Goal: Information Seeking & Learning: Learn about a topic

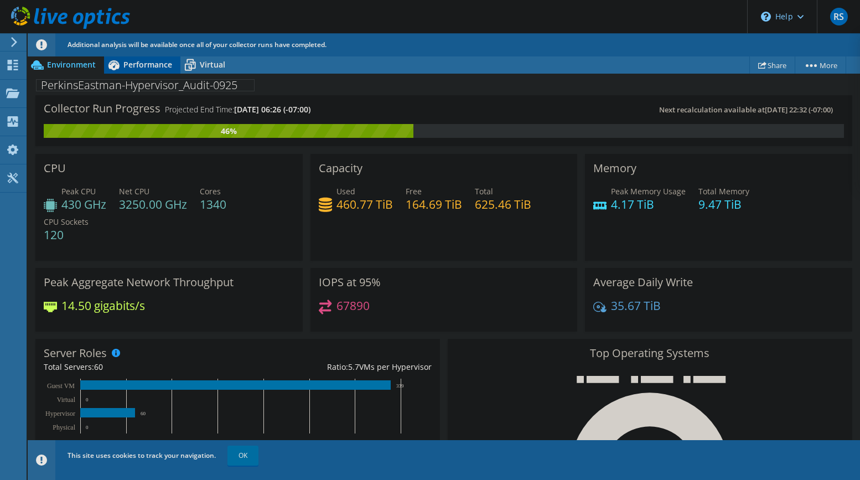
click at [126, 67] on span "Performance" at bounding box center [147, 64] width 49 height 11
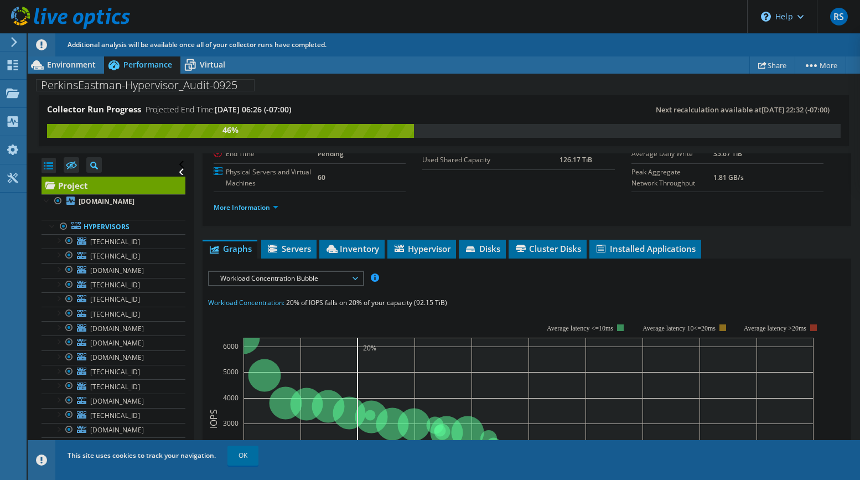
scroll to position [132, 0]
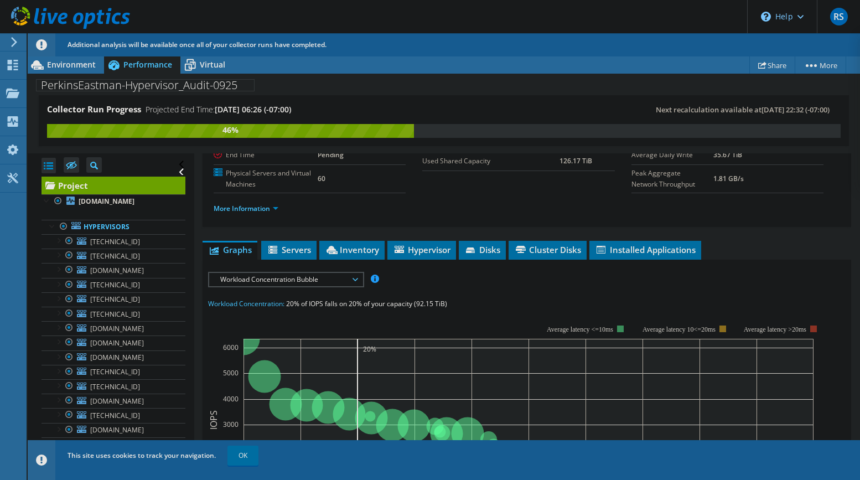
click at [248, 282] on span "Workload Concentration Bubble" at bounding box center [286, 279] width 142 height 13
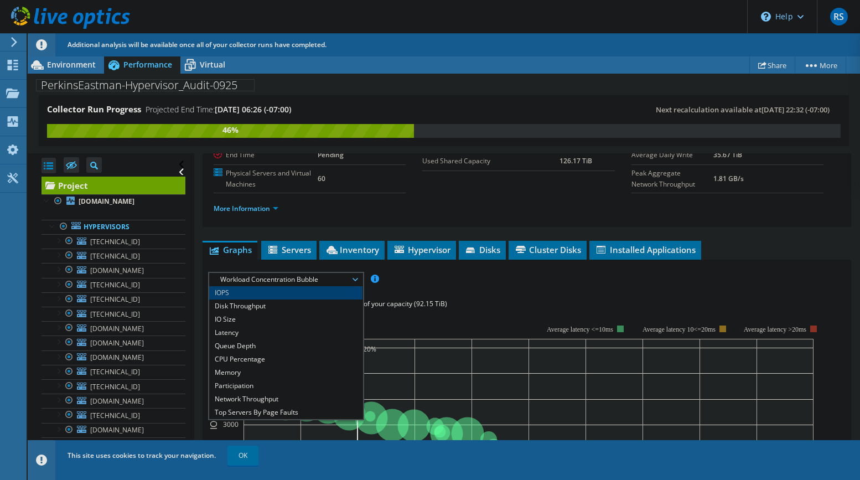
click at [247, 289] on li "IOPS" at bounding box center [285, 292] width 153 height 13
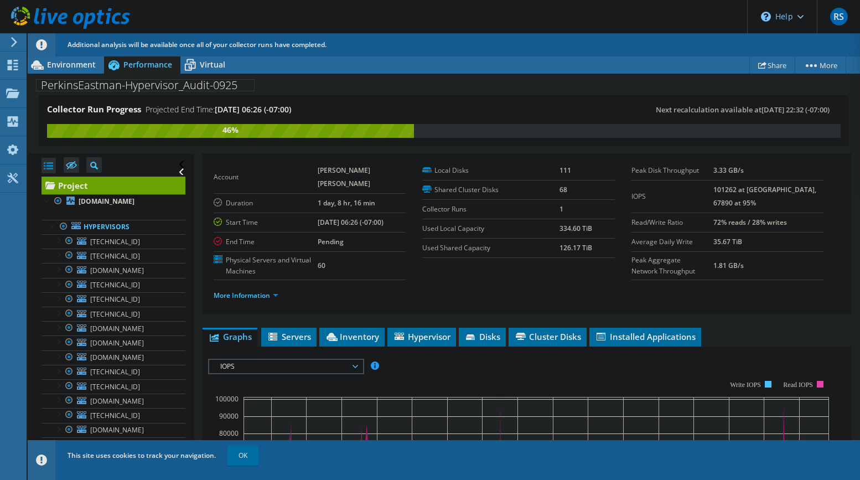
scroll to position [0, 0]
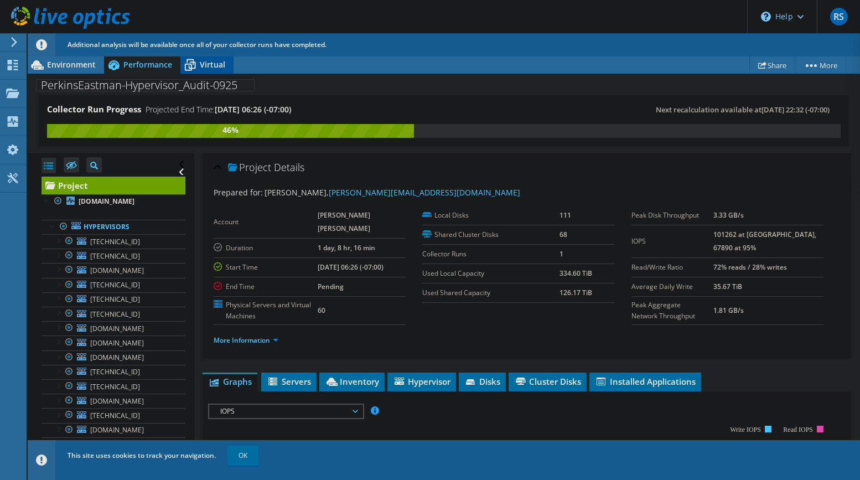
click at [201, 68] on span "Virtual" at bounding box center [212, 64] width 25 height 11
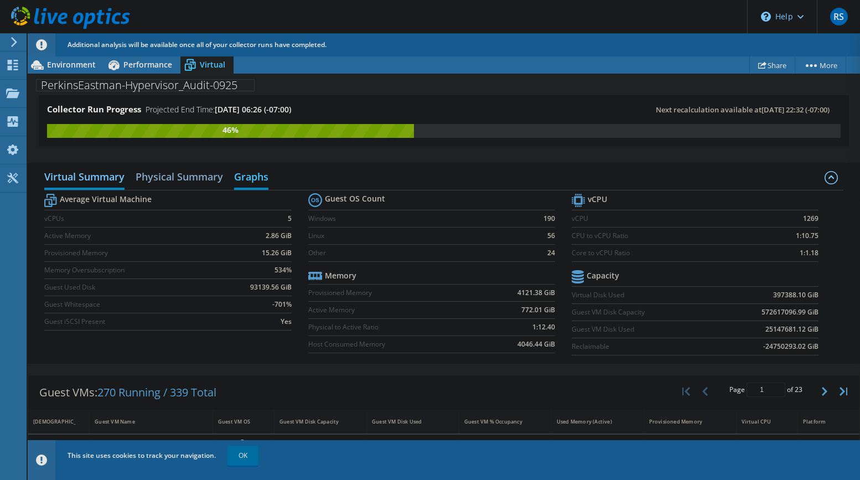
click at [242, 173] on h2 "Graphs" at bounding box center [251, 177] width 34 height 24
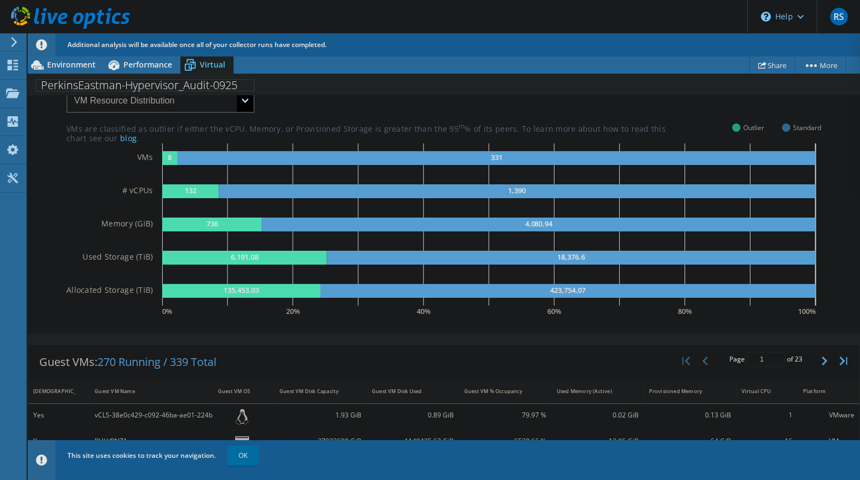
scroll to position [71, 0]
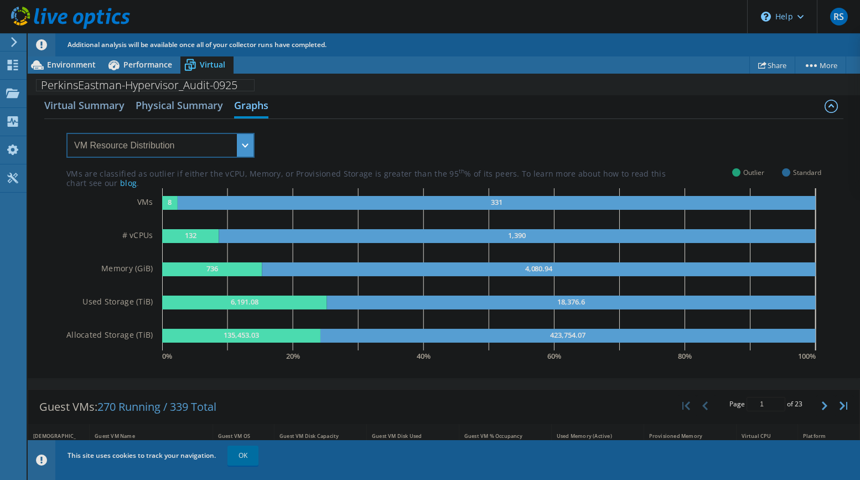
click at [247, 146] on select "VM Resource Distribution Provisioning Contrast Over Provisioning" at bounding box center [160, 145] width 188 height 25
select select "Provisioning Contrast"
click at [66, 133] on select "VM Resource Distribution Provisioning Contrast Over Provisioning" at bounding box center [160, 145] width 188 height 25
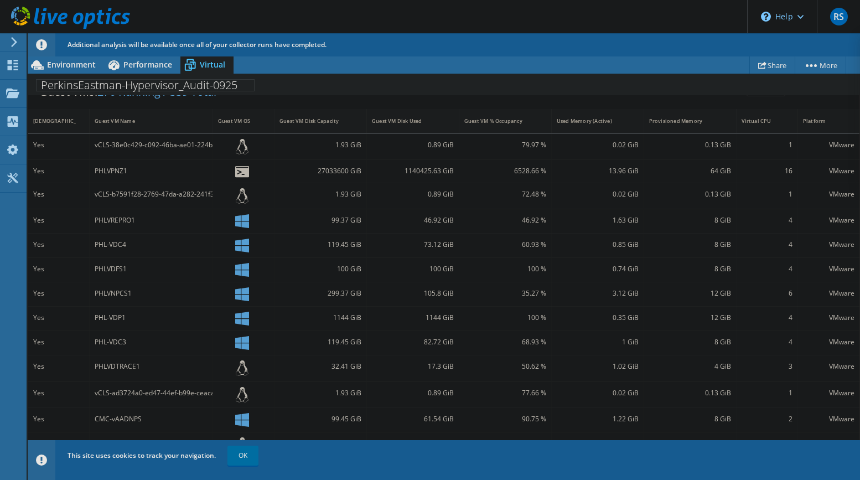
scroll to position [348, 0]
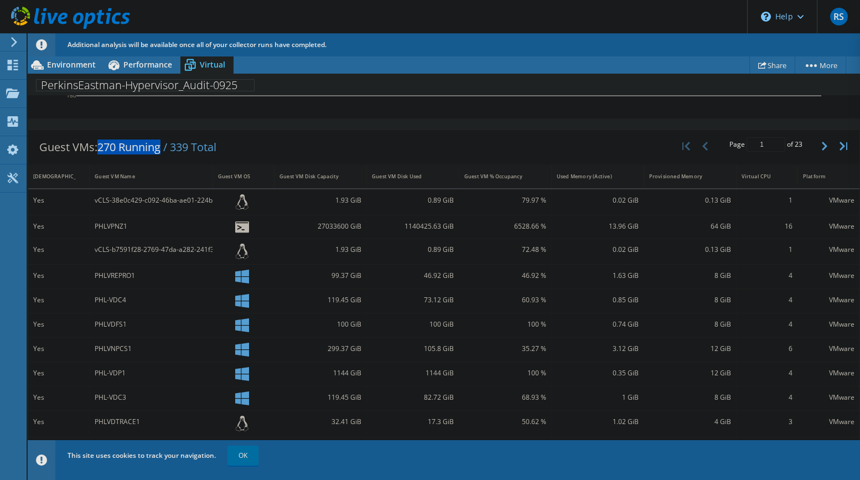
drag, startPoint x: 102, startPoint y: 157, endPoint x: 164, endPoint y: 155, distance: 62.5
click at [164, 154] on span "270 Running / 339 Total" at bounding box center [156, 146] width 119 height 15
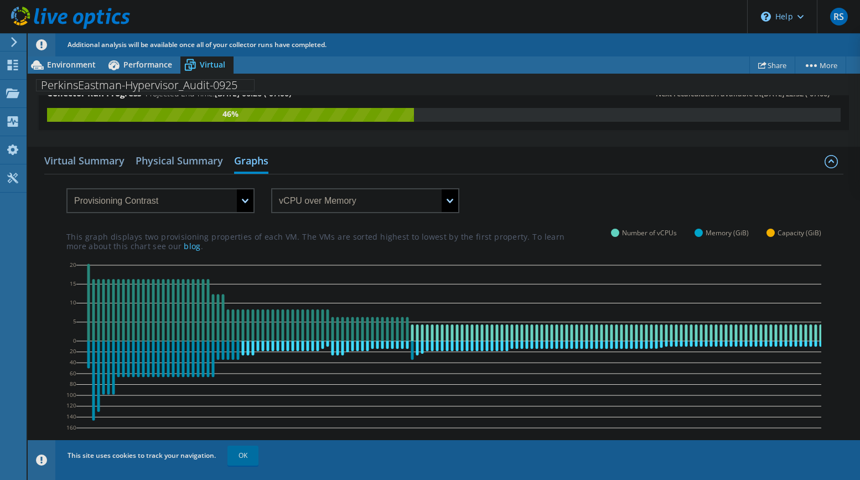
scroll to position [45, 0]
click at [193, 158] on h2 "Physical Summary" at bounding box center [179, 161] width 87 height 24
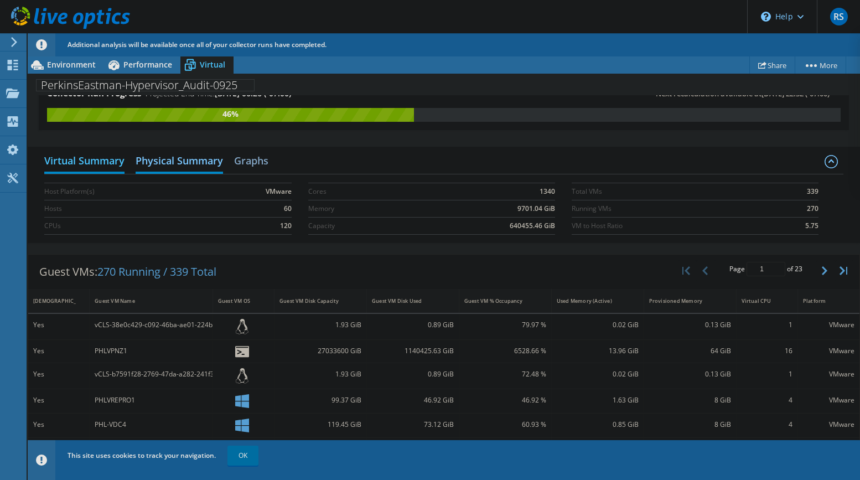
click at [91, 159] on h2 "Virtual Summary" at bounding box center [84, 161] width 80 height 24
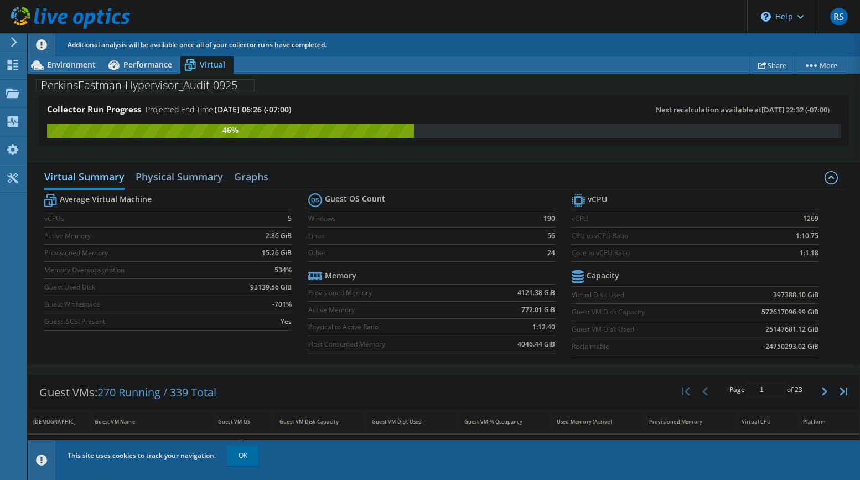
scroll to position [100, 0]
click at [137, 72] on div "Performance" at bounding box center [142, 65] width 76 height 18
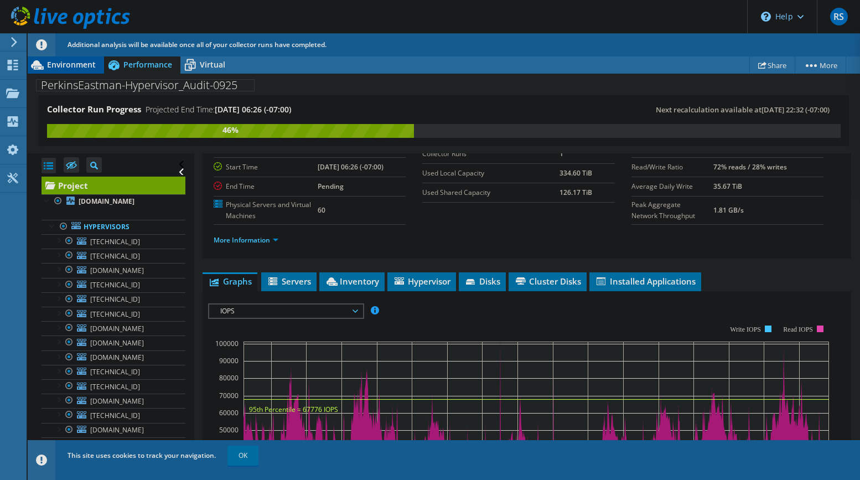
click at [70, 66] on span "Environment" at bounding box center [71, 64] width 49 height 11
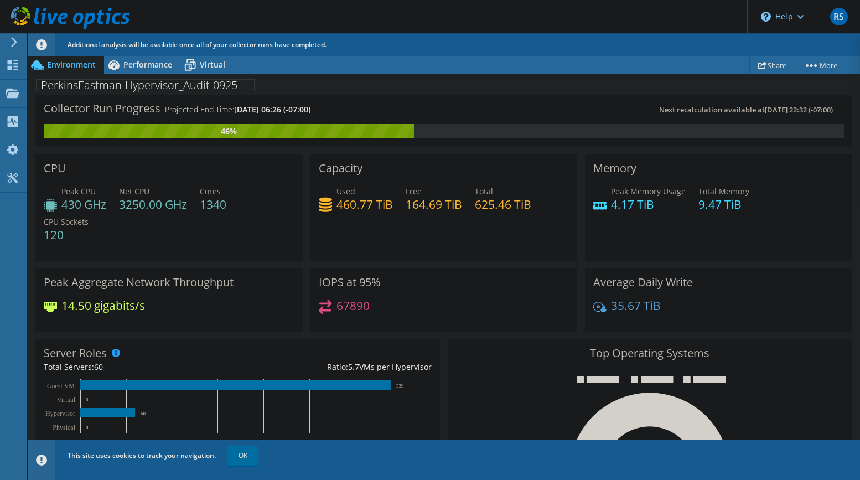
scroll to position [377, 0]
click at [48, 68] on div "Dashboard" at bounding box center [52, 65] width 52 height 28
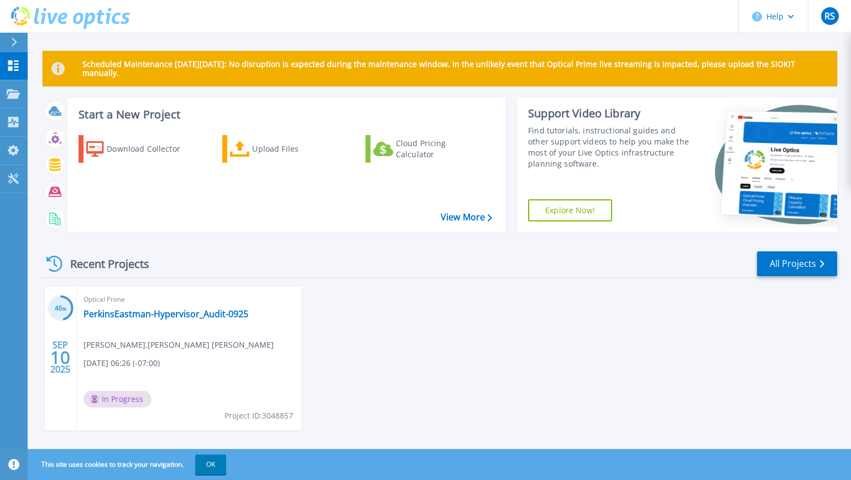
scroll to position [14, 0]
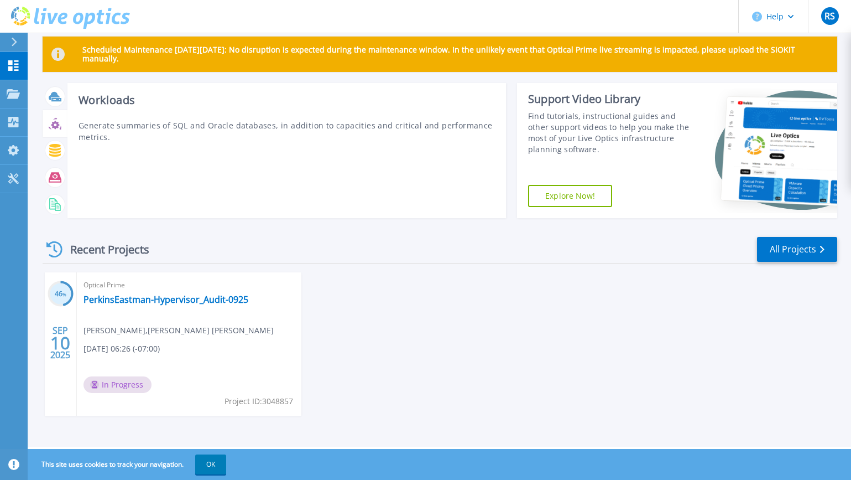
click at [49, 128] on icon at bounding box center [50, 127] width 3 height 3
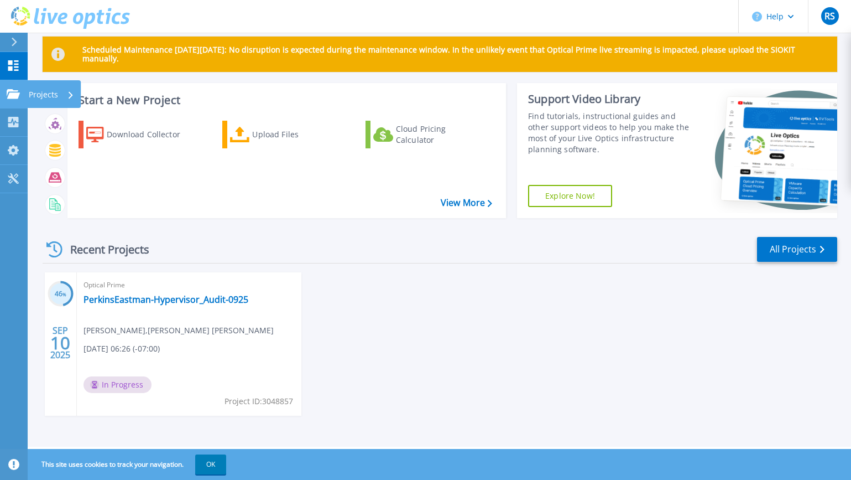
click at [48, 90] on p "Projects" at bounding box center [43, 94] width 29 height 29
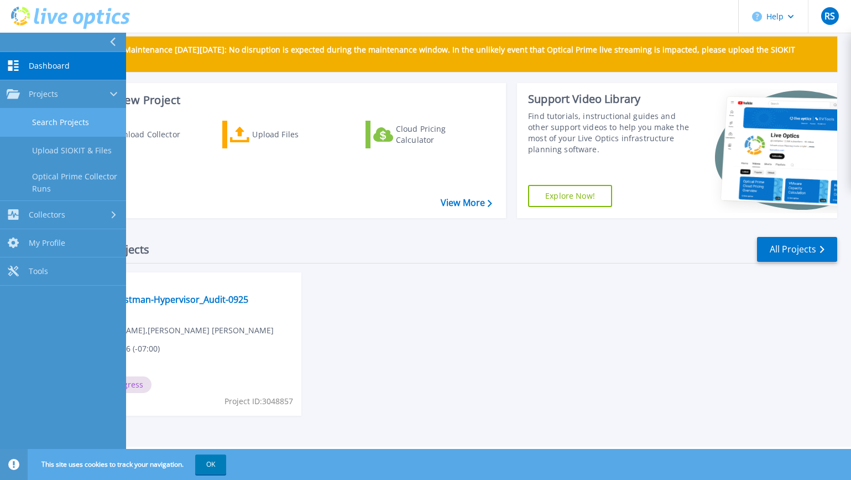
click at [57, 121] on link "Search Projects" at bounding box center [63, 122] width 126 height 28
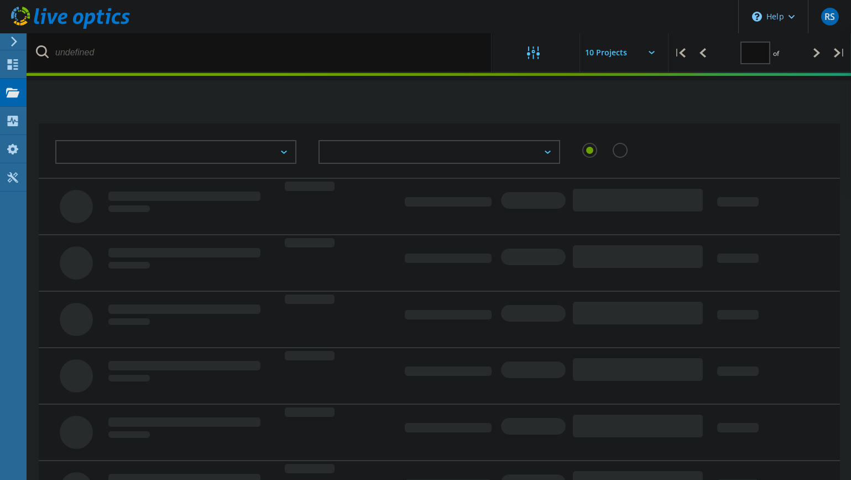
type input "1"
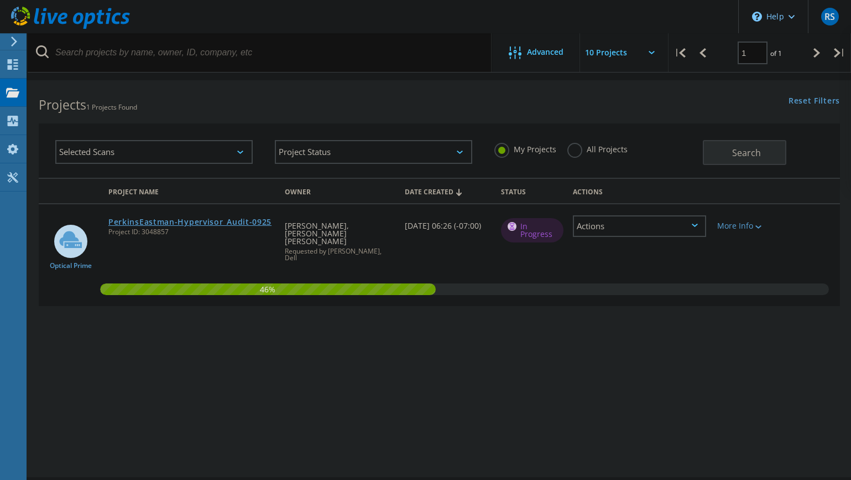
click at [229, 220] on link "PerkinsEastman-Hypervisor_Audit-0925" at bounding box center [189, 222] width 163 height 8
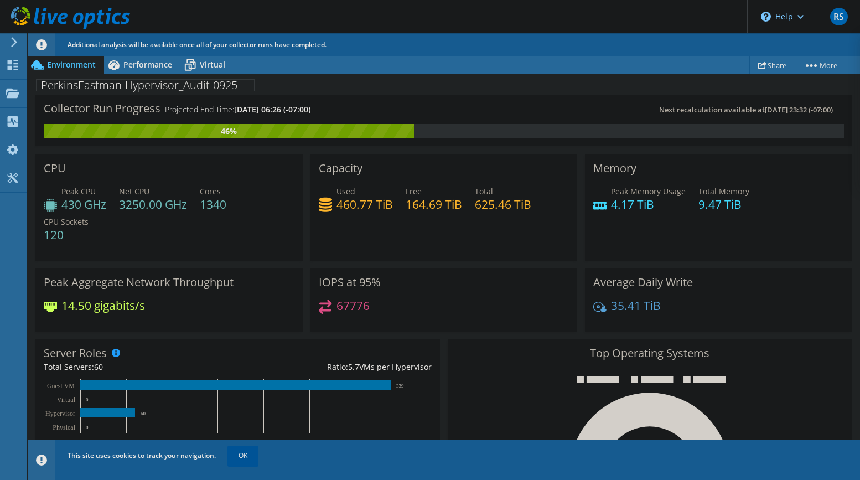
click at [247, 454] on link "OK" at bounding box center [242, 455] width 31 height 20
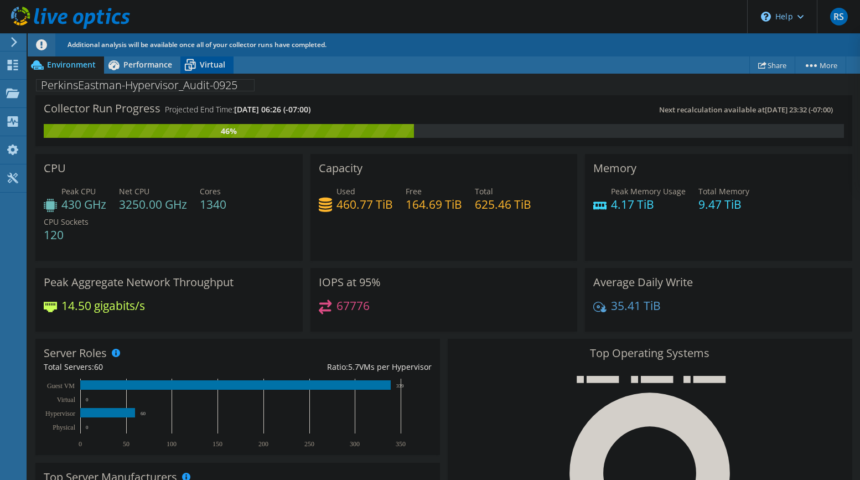
click at [207, 62] on span "Virtual" at bounding box center [212, 64] width 25 height 11
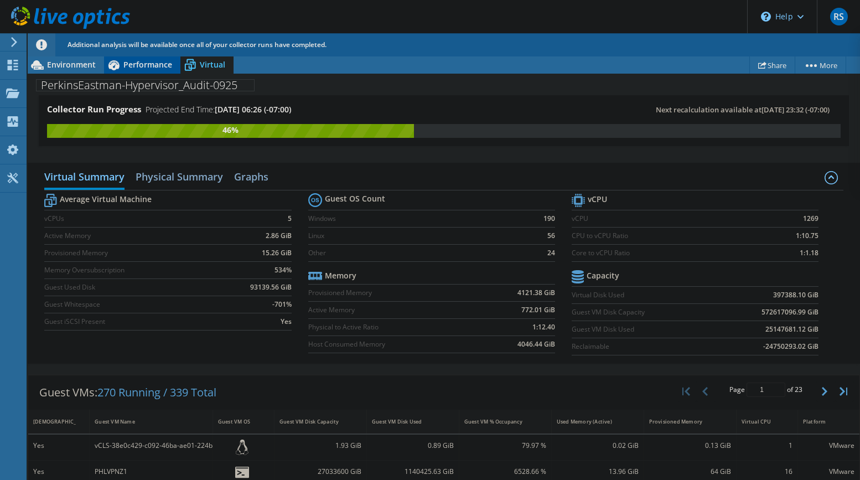
click at [126, 66] on span "Performance" at bounding box center [147, 64] width 49 height 11
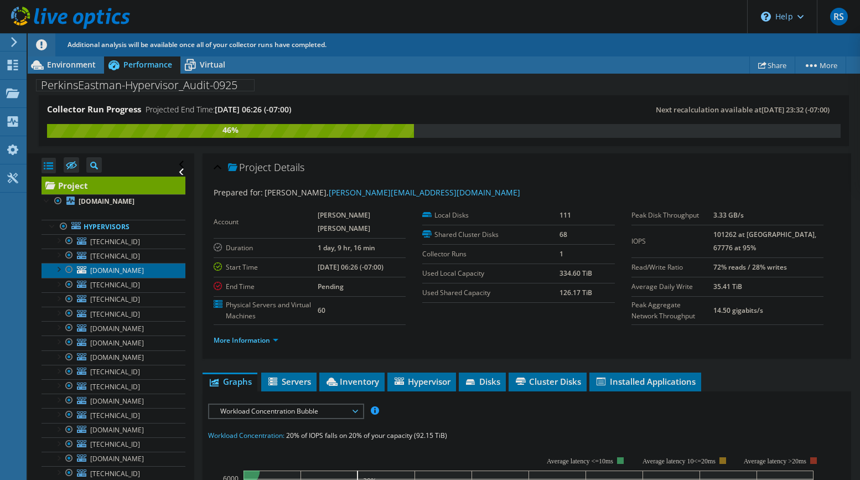
click at [117, 273] on span "nycpvhst6.d-peapcny.net" at bounding box center [117, 270] width 54 height 9
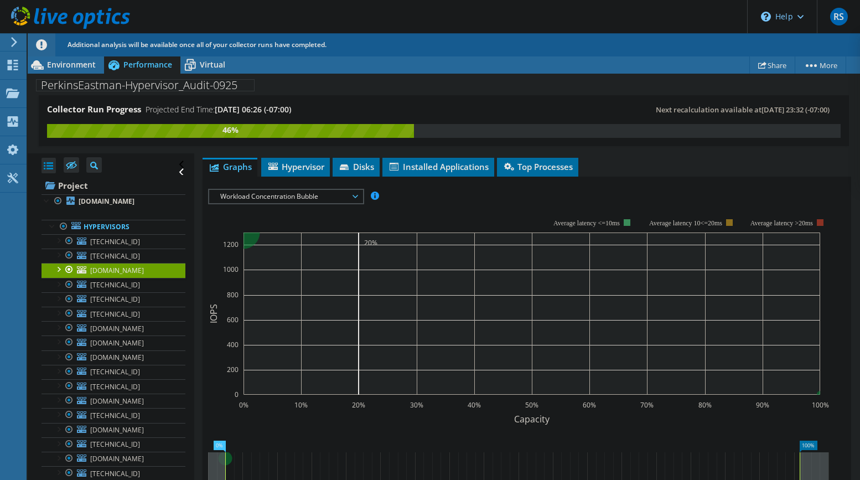
scroll to position [166, 0]
click at [325, 189] on span "Workload Concentration Bubble" at bounding box center [286, 195] width 142 height 13
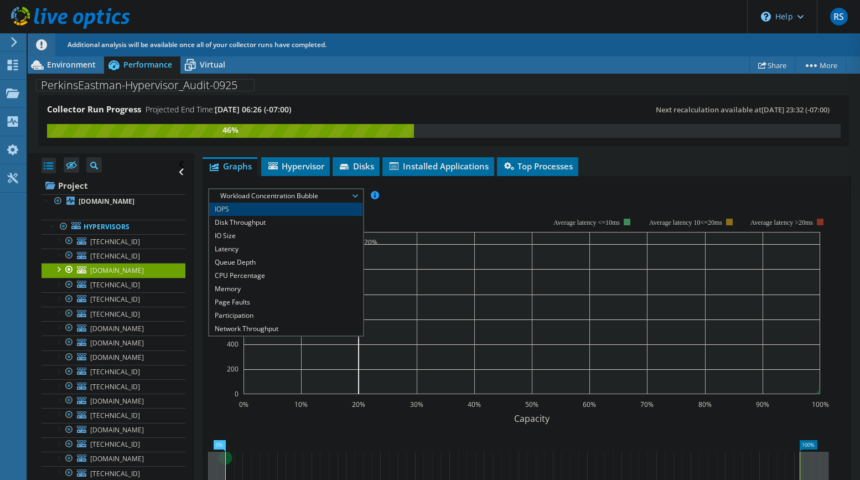
click at [241, 202] on li "IOPS" at bounding box center [285, 208] width 153 height 13
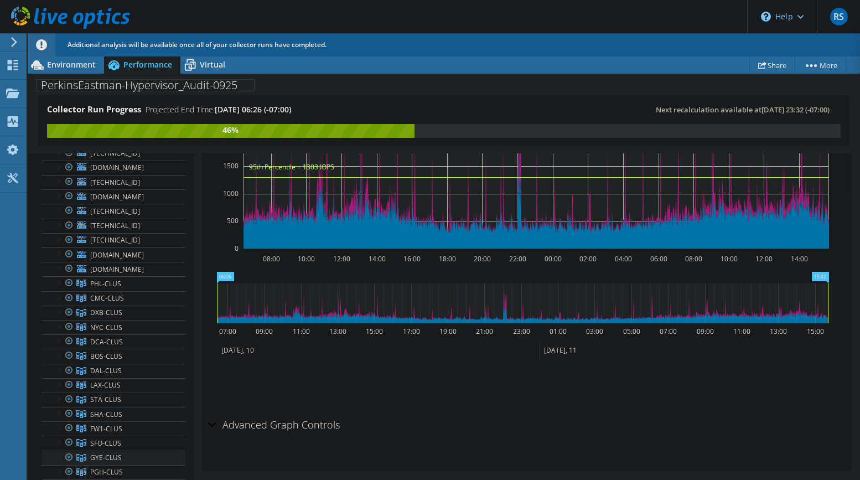
scroll to position [277, 0]
click at [117, 201] on span "10.29.6.210" at bounding box center [115, 196] width 50 height 9
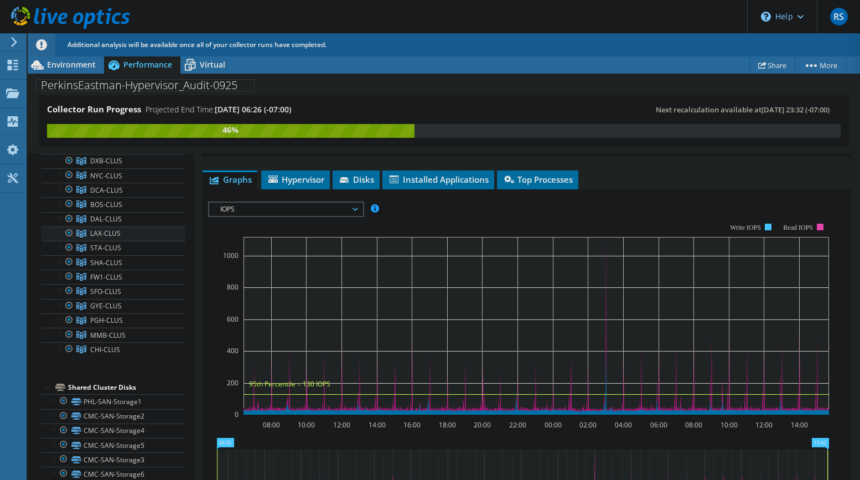
scroll to position [498, 0]
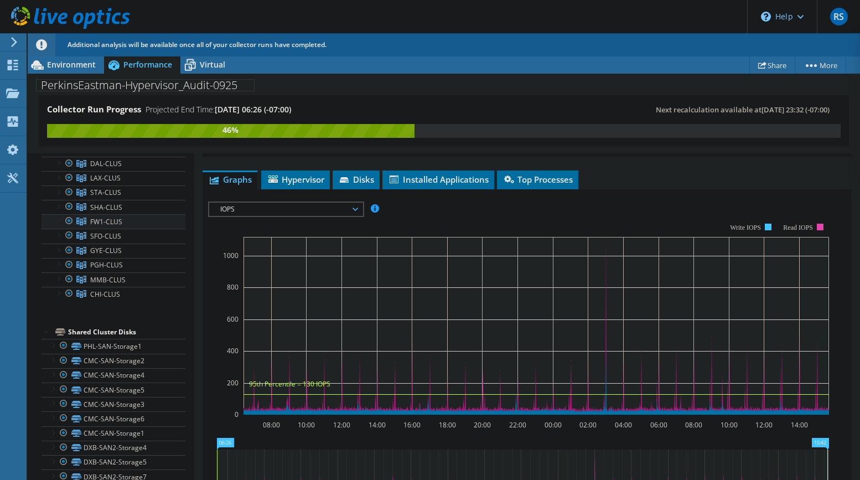
click at [109, 226] on span "FW1-CLUS" at bounding box center [106, 221] width 32 height 9
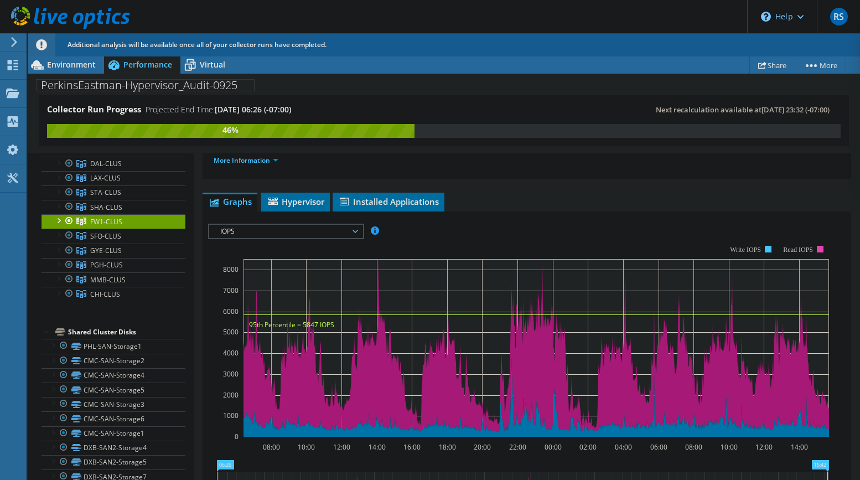
scroll to position [42, 0]
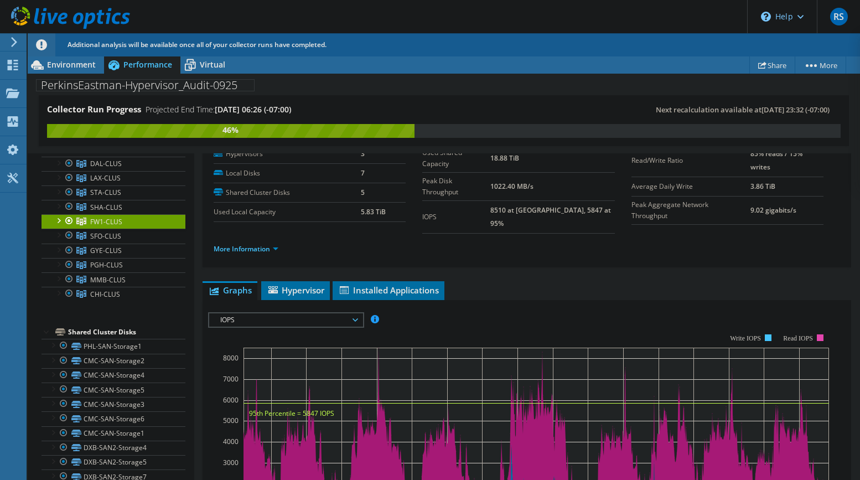
click at [240, 313] on span "IOPS" at bounding box center [286, 319] width 142 height 13
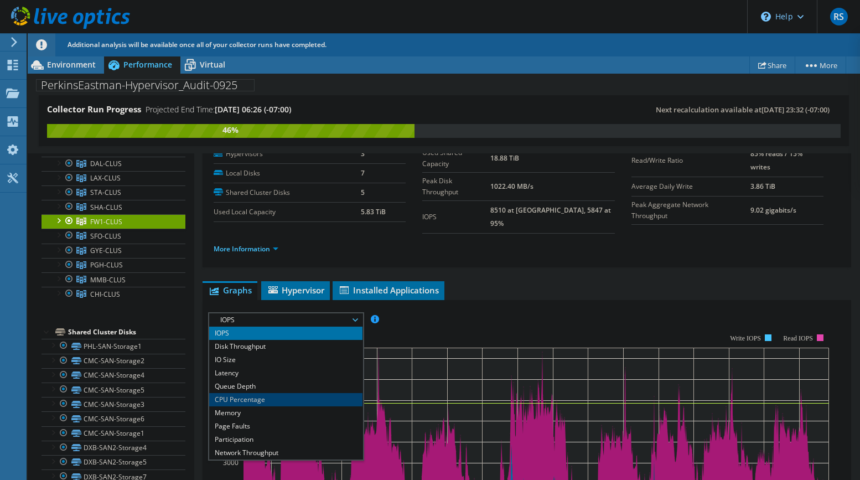
click at [237, 393] on li "CPU Percentage" at bounding box center [285, 399] width 153 height 13
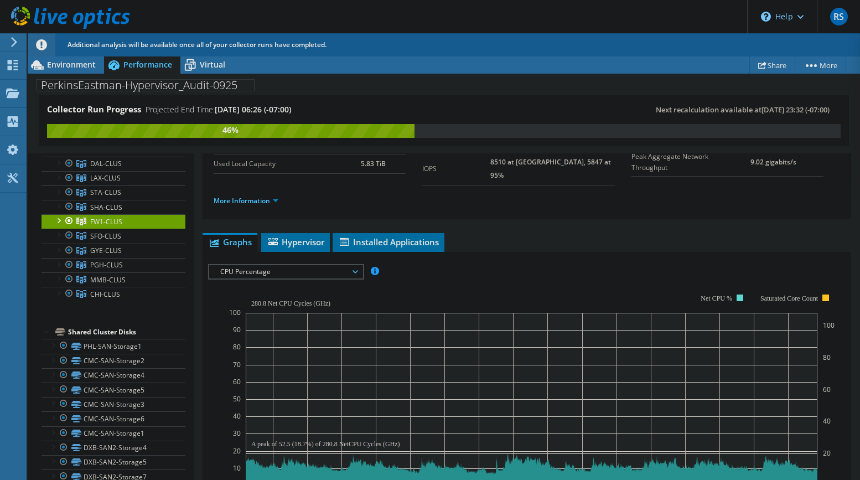
scroll to position [153, 0]
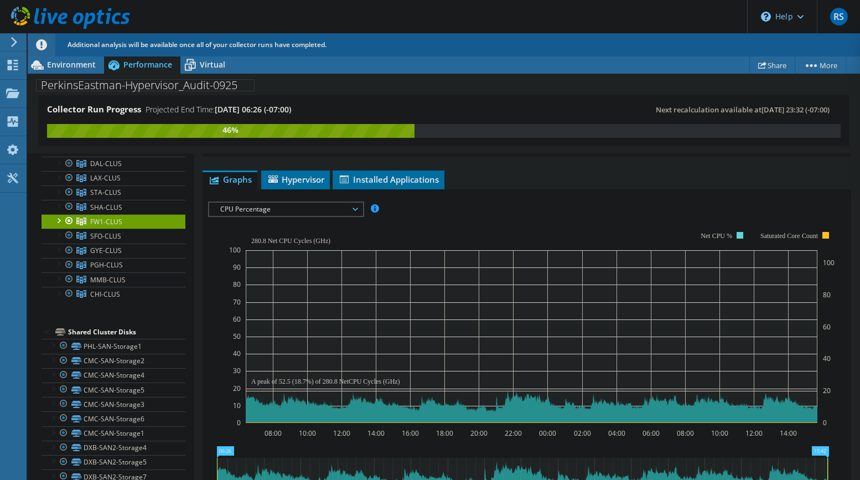
click at [232, 202] on span "CPU Percentage" at bounding box center [286, 208] width 142 height 13
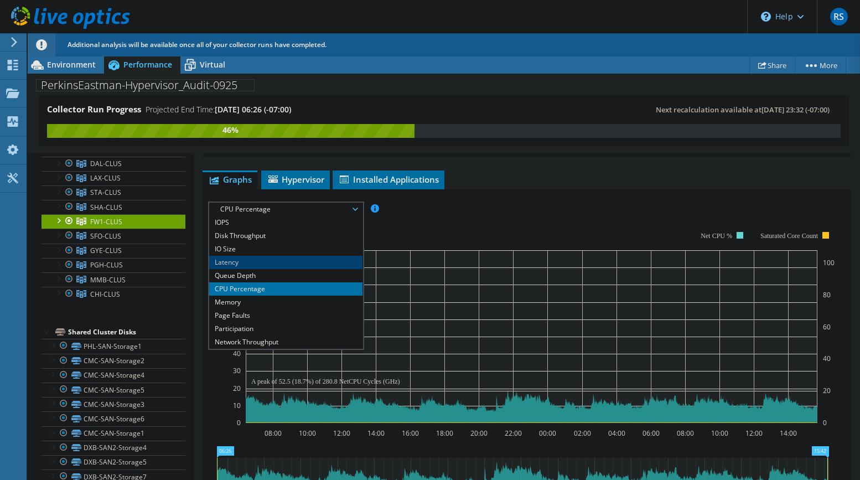
click at [249, 256] on li "Latency" at bounding box center [285, 262] width 153 height 13
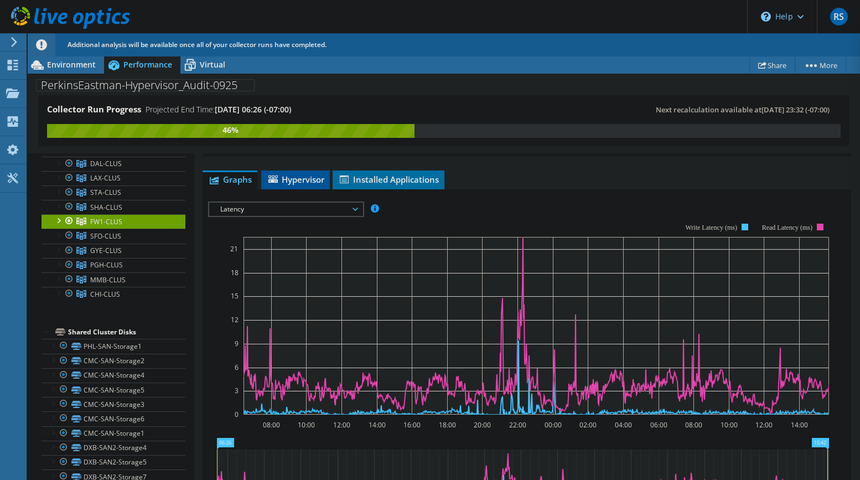
click at [289, 179] on li "Hypervisor" at bounding box center [295, 179] width 69 height 19
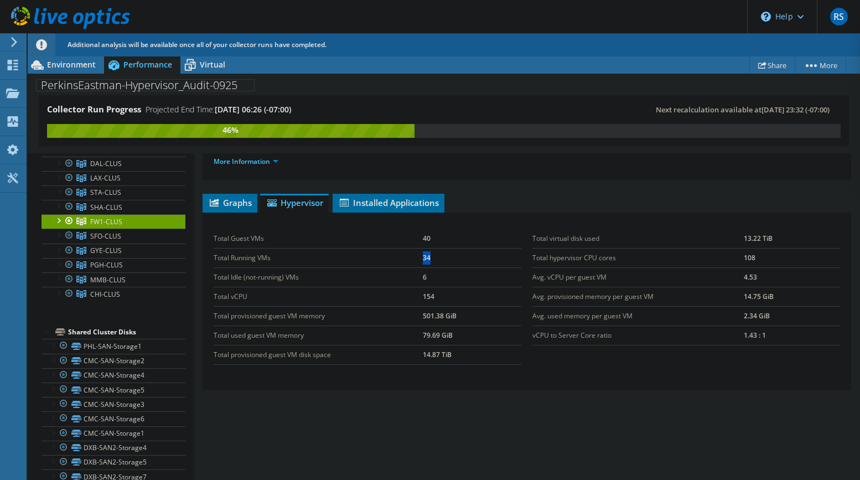
drag, startPoint x: 419, startPoint y: 248, endPoint x: 441, endPoint y: 248, distance: 22.1
click at [441, 248] on tr "Total Running VMs 34" at bounding box center [368, 257] width 308 height 19
